Goal: Communication & Community: Connect with others

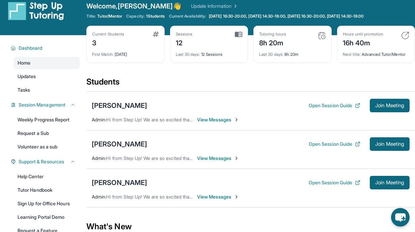
scroll to position [9, 0]
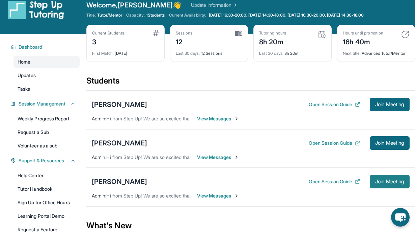
click at [378, 183] on span "Join Meeting" at bounding box center [389, 181] width 29 height 4
click at [114, 181] on div "[PERSON_NAME]" at bounding box center [119, 181] width 55 height 9
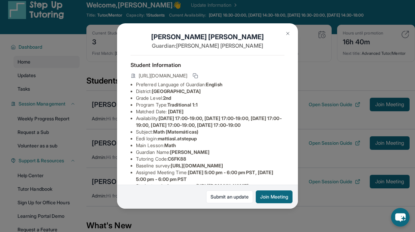
scroll to position [6, 0]
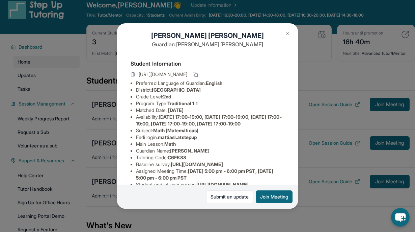
click at [187, 140] on span "mattiasl.atstepup" at bounding box center [177, 137] width 39 height 6
click at [194, 140] on span "mattiasl.atstepup" at bounding box center [177, 137] width 39 height 6
drag, startPoint x: 205, startPoint y: 145, endPoint x: 162, endPoint y: 145, distance: 42.5
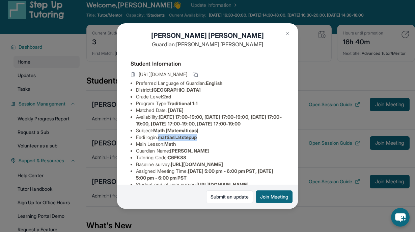
click at [162, 140] on li "Eedi login : [PERSON_NAME].atstepup" at bounding box center [210, 137] width 149 height 7
copy span "mattiasl.atstepup"
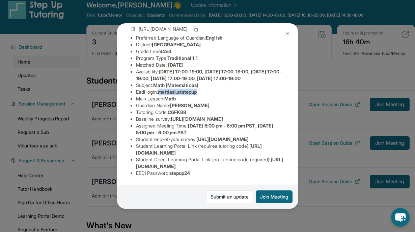
scroll to position [105, 0]
